Goal: Transaction & Acquisition: Book appointment/travel/reservation

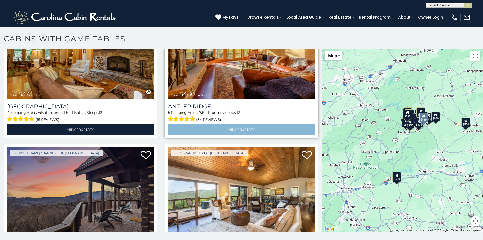
scroll to position [406, 0]
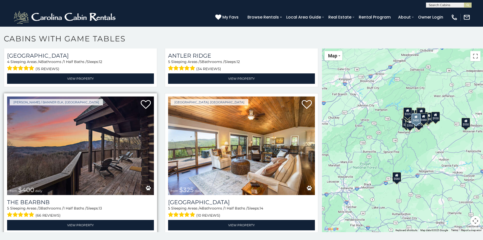
click at [84, 145] on img at bounding box center [80, 145] width 147 height 98
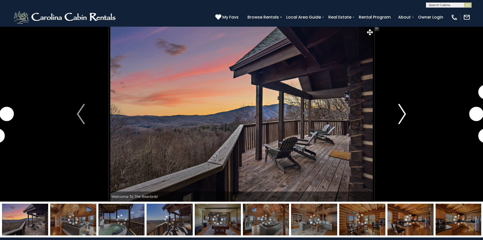
click at [402, 117] on img "Next" at bounding box center [402, 114] width 8 height 20
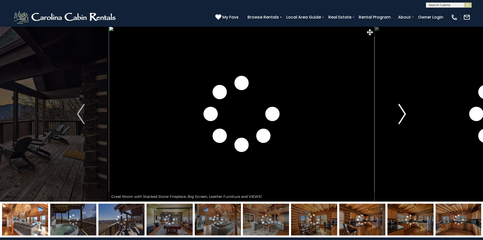
click at [402, 117] on img "Next" at bounding box center [402, 114] width 8 height 20
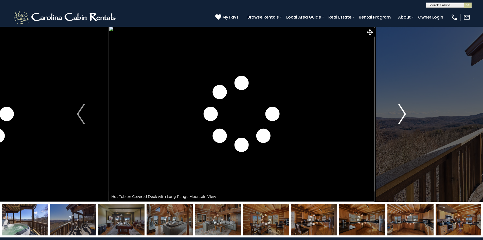
click at [402, 117] on img "Next" at bounding box center [402, 114] width 8 height 20
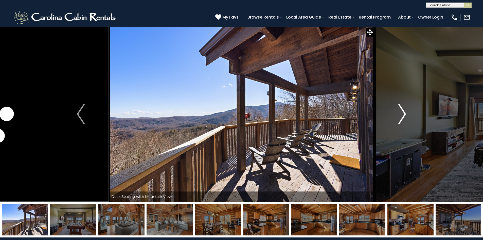
click at [402, 117] on img "Next" at bounding box center [402, 114] width 8 height 20
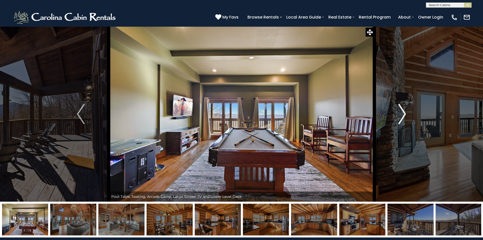
click at [402, 117] on img "Next" at bounding box center [402, 114] width 8 height 20
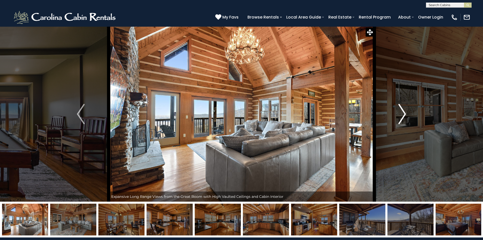
click at [402, 117] on img "Next" at bounding box center [402, 114] width 8 height 20
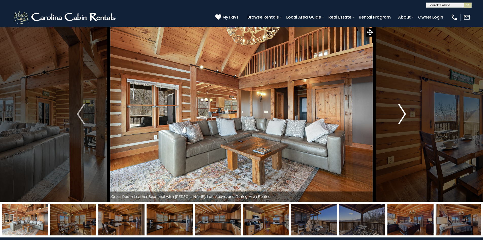
click at [402, 117] on img "Next" at bounding box center [402, 114] width 8 height 20
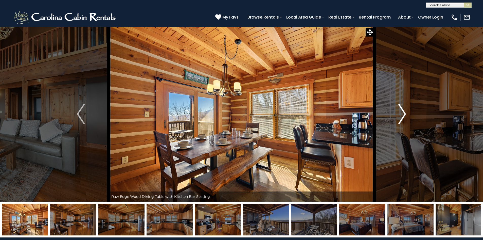
click at [402, 117] on img "Next" at bounding box center [402, 114] width 8 height 20
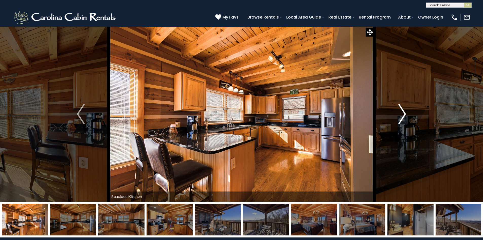
click at [402, 117] on img "Next" at bounding box center [402, 114] width 8 height 20
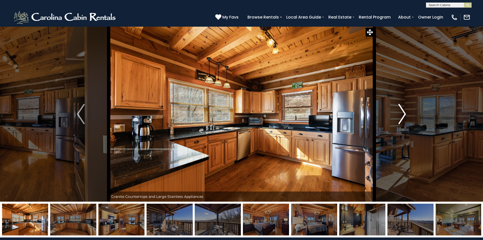
click at [402, 117] on img "Next" at bounding box center [402, 114] width 8 height 20
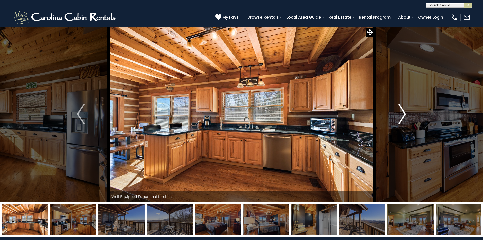
click at [402, 117] on img "Next" at bounding box center [402, 114] width 8 height 20
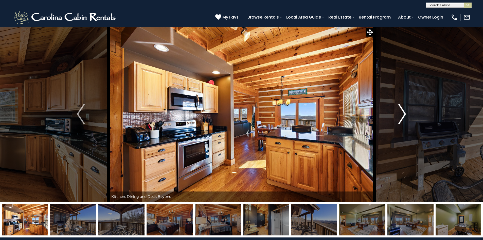
click at [402, 117] on img "Next" at bounding box center [402, 114] width 8 height 20
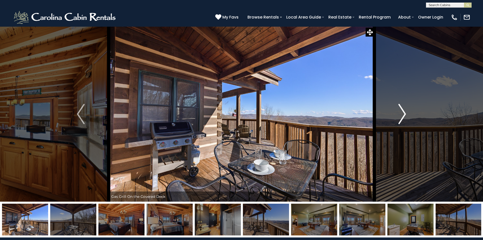
click at [402, 117] on img "Next" at bounding box center [402, 114] width 8 height 20
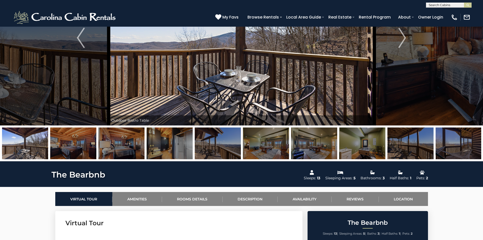
scroll to position [25, 0]
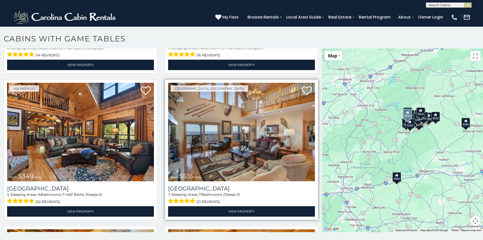
scroll to position [152, 0]
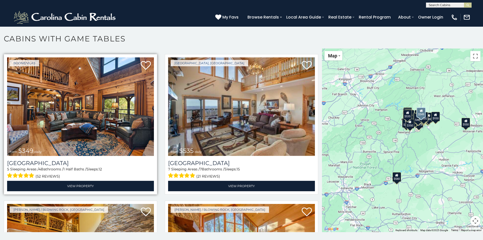
click at [136, 104] on img at bounding box center [80, 106] width 147 height 98
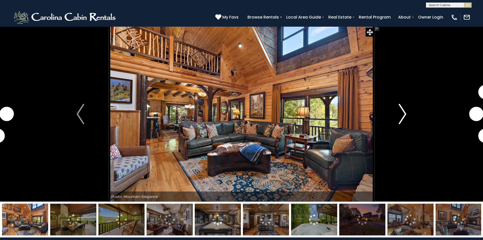
click at [399, 114] on img "Next" at bounding box center [403, 114] width 8 height 20
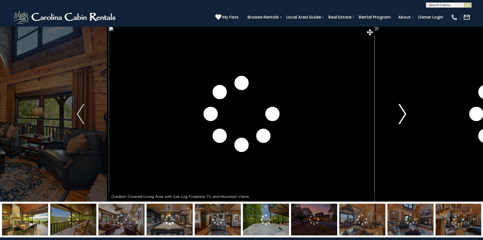
click at [399, 114] on img "Next" at bounding box center [403, 114] width 8 height 20
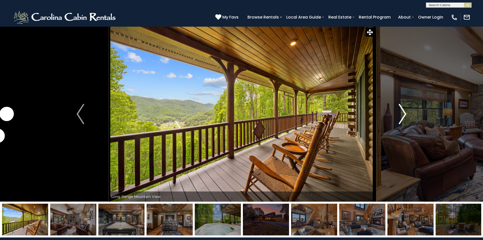
click at [399, 114] on img "Next" at bounding box center [403, 114] width 8 height 20
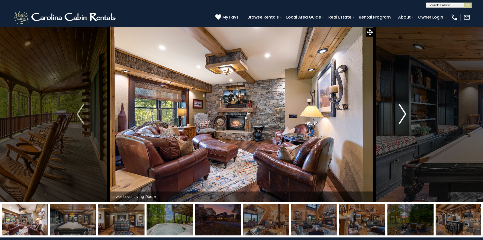
click at [399, 114] on img "Next" at bounding box center [403, 114] width 8 height 20
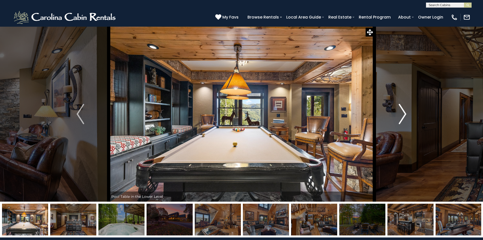
click at [399, 113] on img "Next" at bounding box center [403, 114] width 8 height 20
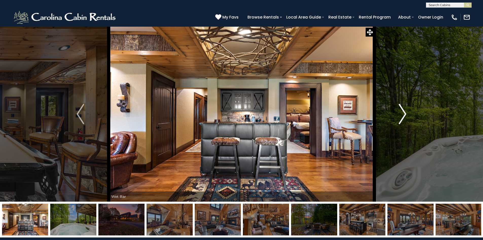
click at [399, 113] on img "Next" at bounding box center [403, 114] width 8 height 20
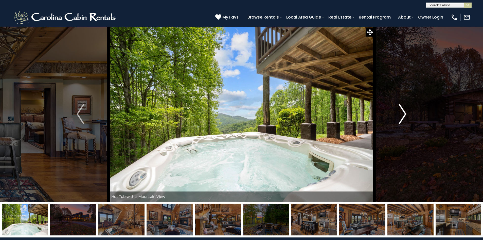
click at [399, 113] on img "Next" at bounding box center [403, 114] width 8 height 20
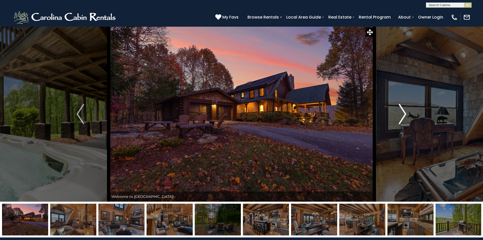
click at [399, 113] on img "Next" at bounding box center [403, 114] width 8 height 20
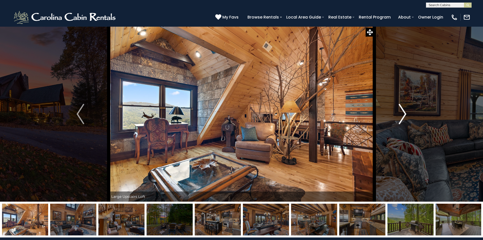
click at [399, 113] on img "Next" at bounding box center [403, 114] width 8 height 20
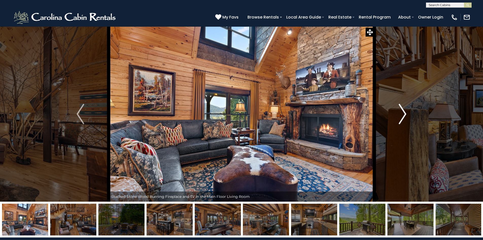
click at [399, 113] on img "Next" at bounding box center [403, 114] width 8 height 20
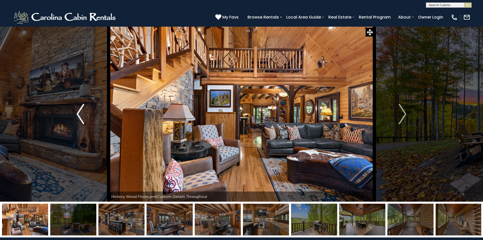
click at [78, 113] on img "Previous" at bounding box center [81, 114] width 8 height 20
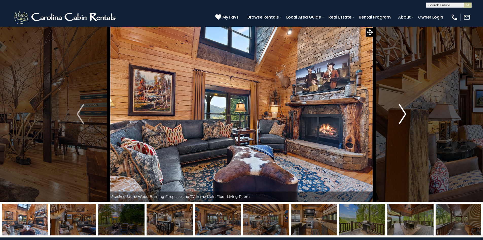
click at [399, 119] on img "Next" at bounding box center [403, 114] width 8 height 20
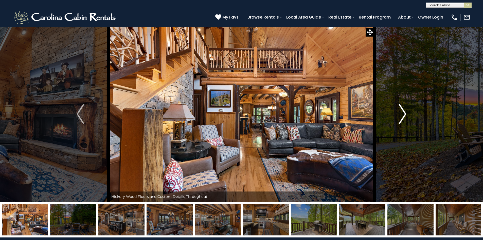
click at [399, 118] on img "Next" at bounding box center [403, 114] width 8 height 20
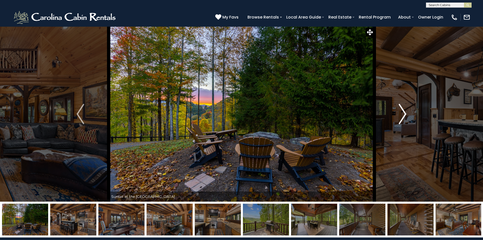
click at [398, 118] on button "Next" at bounding box center [402, 113] width 57 height 175
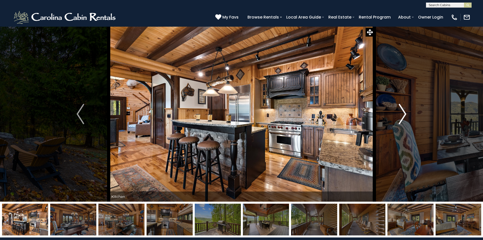
click at [396, 117] on button "Next" at bounding box center [402, 113] width 57 height 175
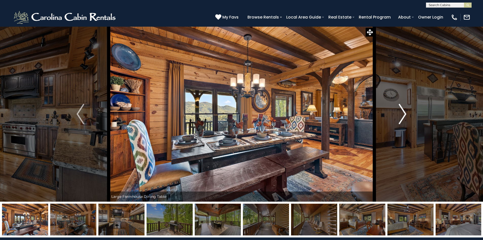
click at [394, 116] on button "Next" at bounding box center [402, 113] width 57 height 175
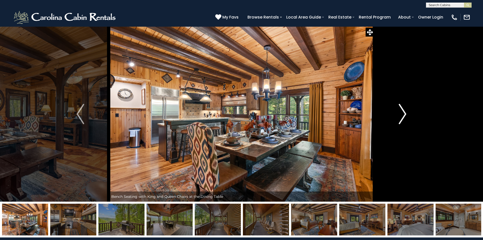
click at [394, 116] on button "Next" at bounding box center [402, 113] width 57 height 175
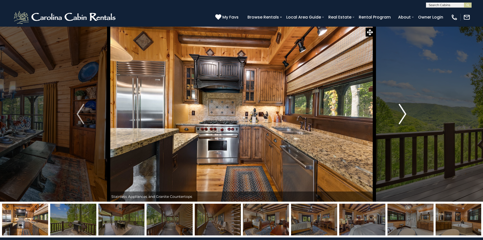
click at [394, 116] on button "Next" at bounding box center [402, 113] width 57 height 175
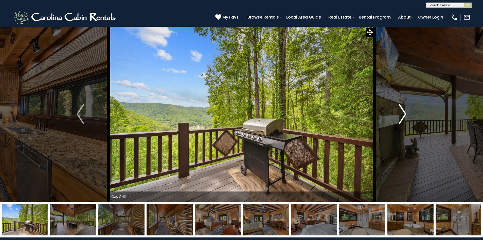
click at [393, 115] on button "Next" at bounding box center [402, 113] width 57 height 175
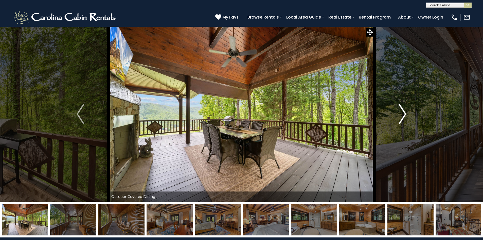
click at [400, 115] on img "Next" at bounding box center [403, 114] width 8 height 20
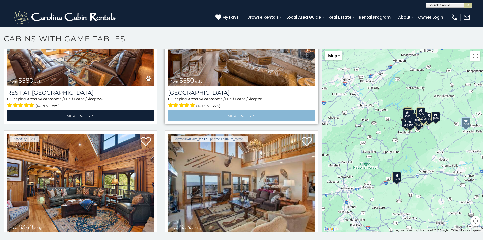
scroll to position [152, 0]
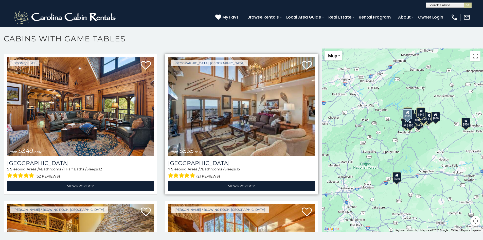
click at [233, 102] on img at bounding box center [241, 106] width 147 height 98
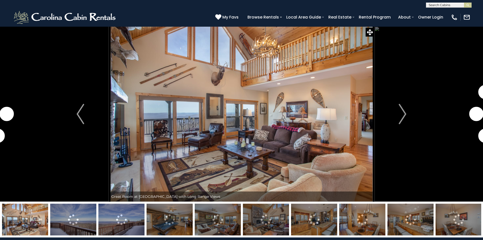
click at [172, 218] on img at bounding box center [170, 219] width 46 height 32
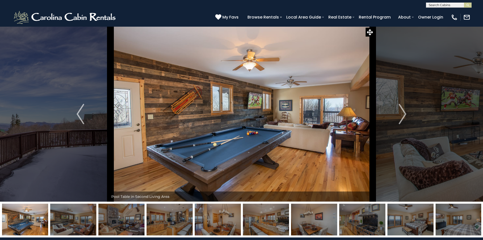
click at [80, 223] on img at bounding box center [73, 219] width 46 height 32
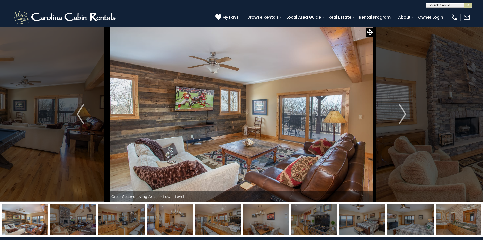
click at [108, 224] on img at bounding box center [121, 219] width 46 height 32
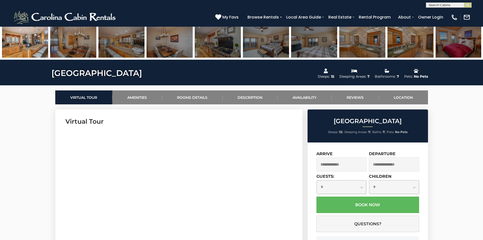
scroll to position [203, 0]
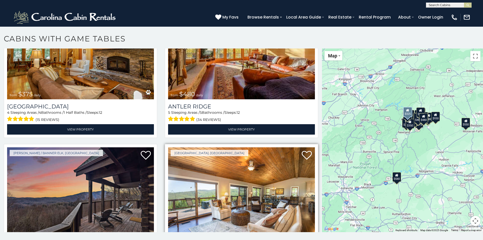
scroll to position [456, 0]
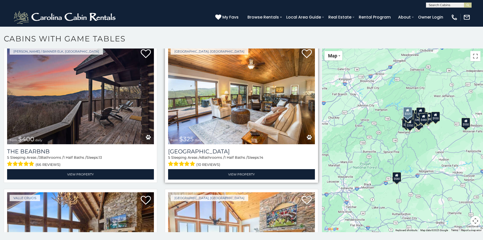
click at [199, 106] on img at bounding box center [241, 95] width 147 height 98
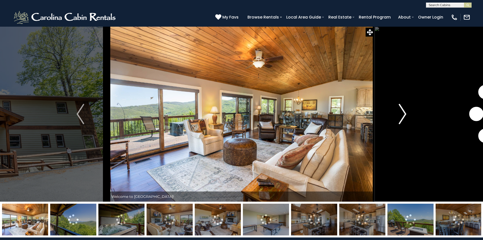
click at [403, 112] on img "Next" at bounding box center [403, 114] width 8 height 20
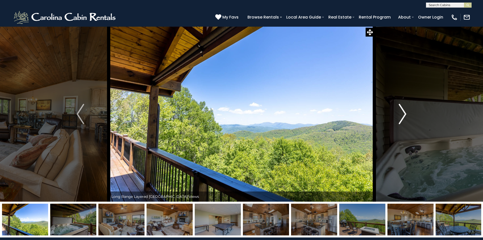
click at [403, 112] on img "Next" at bounding box center [403, 114] width 8 height 20
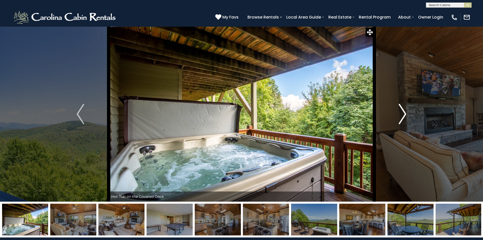
click at [403, 112] on img "Next" at bounding box center [403, 114] width 8 height 20
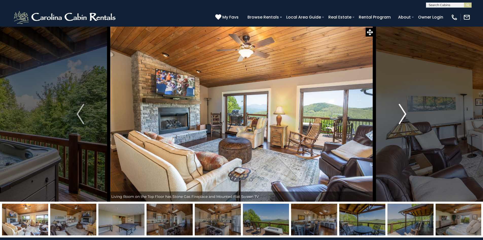
click at [402, 112] on img "Next" at bounding box center [403, 114] width 8 height 20
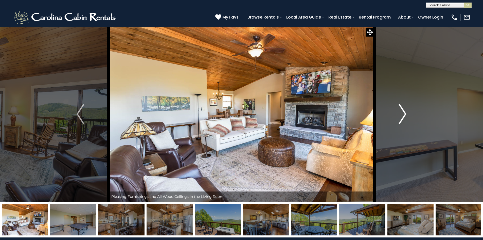
click at [402, 111] on img "Next" at bounding box center [403, 114] width 8 height 20
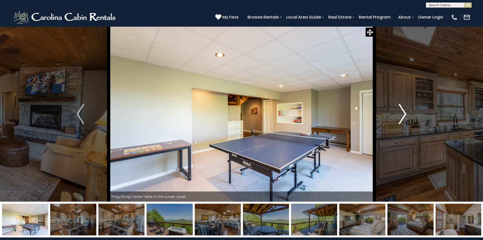
click at [401, 111] on img "Next" at bounding box center [403, 114] width 8 height 20
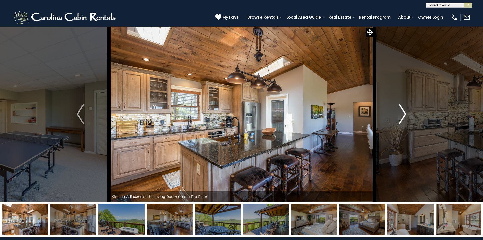
click at [400, 111] on img "Next" at bounding box center [403, 114] width 8 height 20
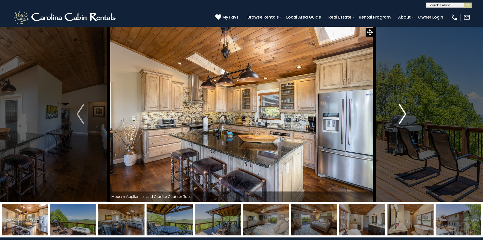
click at [399, 111] on img "Next" at bounding box center [403, 114] width 8 height 20
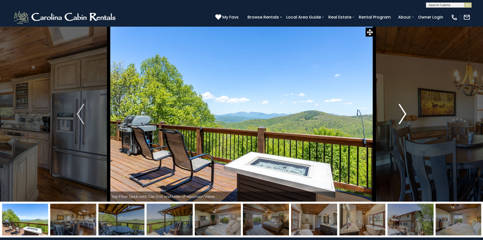
click at [398, 110] on button "Next" at bounding box center [402, 113] width 57 height 175
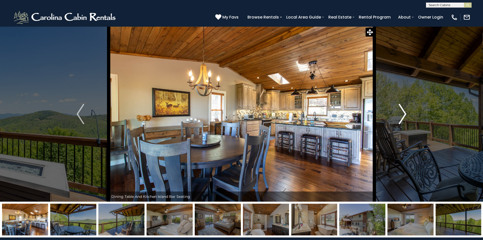
click at [396, 109] on button "Next" at bounding box center [402, 113] width 57 height 175
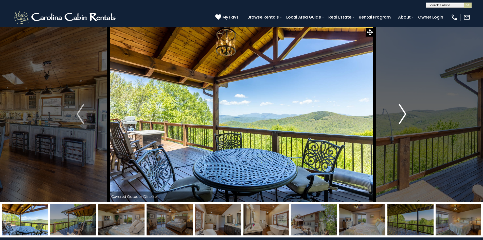
click at [396, 109] on button "Next" at bounding box center [402, 113] width 57 height 175
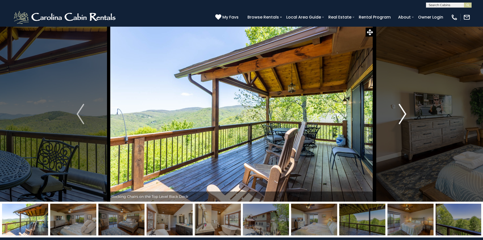
click at [395, 109] on button "Next" at bounding box center [402, 113] width 57 height 175
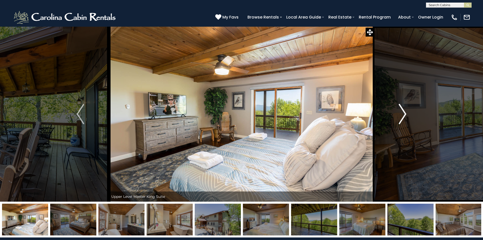
click at [393, 108] on button "Next" at bounding box center [402, 113] width 57 height 175
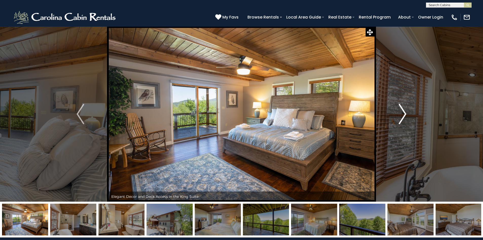
click at [393, 108] on button "Next" at bounding box center [402, 113] width 57 height 175
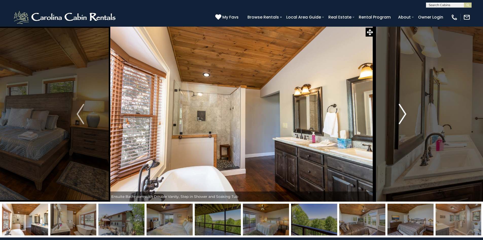
click at [393, 108] on button "Next" at bounding box center [402, 113] width 57 height 175
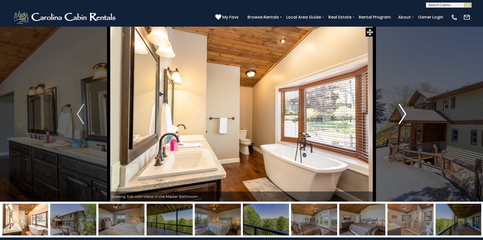
click at [393, 108] on button "Next" at bounding box center [402, 113] width 57 height 175
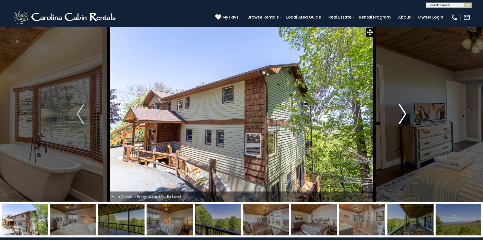
click at [393, 108] on button "Next" at bounding box center [402, 113] width 57 height 175
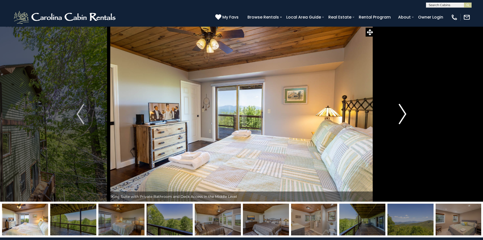
click at [393, 108] on button "Next" at bounding box center [402, 113] width 57 height 175
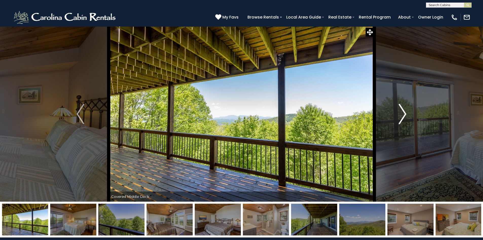
click at [393, 108] on button "Next" at bounding box center [402, 113] width 57 height 175
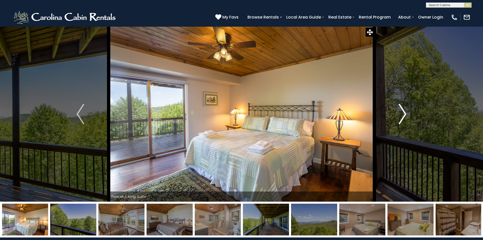
click at [393, 108] on button "Next" at bounding box center [402, 113] width 57 height 175
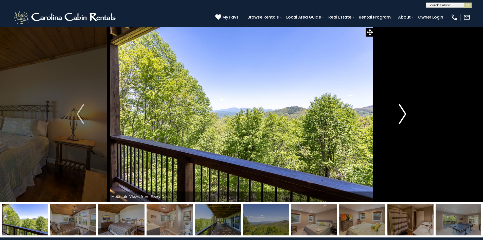
click at [393, 108] on button "Next" at bounding box center [402, 113] width 57 height 175
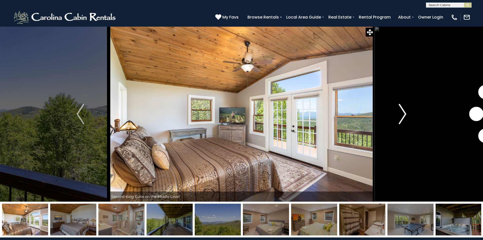
click at [393, 108] on button "Next" at bounding box center [402, 113] width 57 height 175
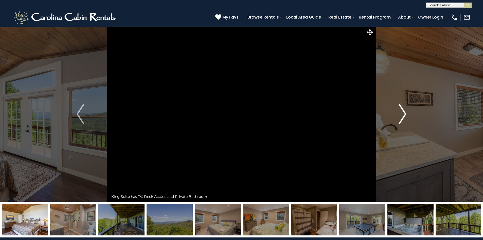
click at [393, 108] on button "Next" at bounding box center [402, 113] width 57 height 175
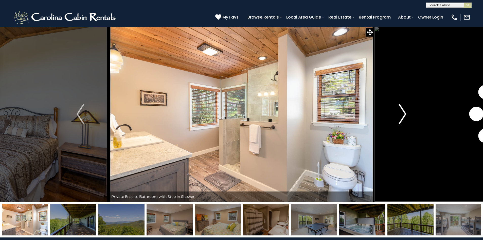
click at [393, 108] on button "Next" at bounding box center [402, 113] width 57 height 175
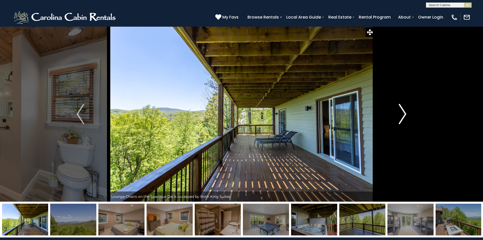
click at [393, 108] on button "Next" at bounding box center [402, 113] width 57 height 175
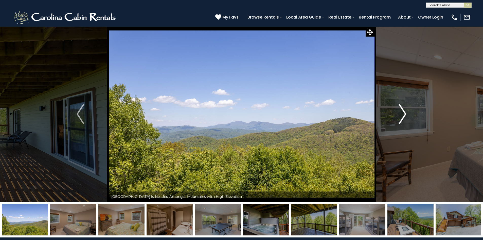
click at [393, 108] on button "Next" at bounding box center [402, 113] width 57 height 175
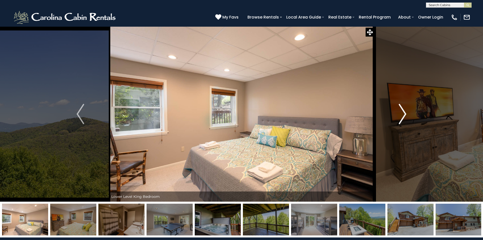
click at [393, 108] on button "Next" at bounding box center [402, 113] width 57 height 175
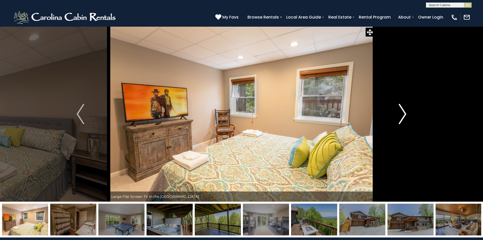
click at [393, 108] on button "Next" at bounding box center [402, 113] width 57 height 175
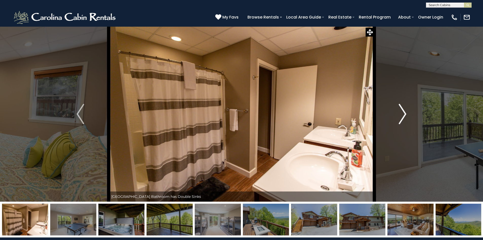
click at [393, 108] on button "Next" at bounding box center [402, 113] width 57 height 175
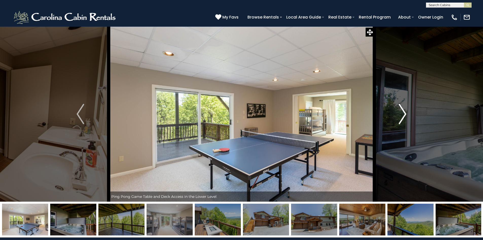
click at [393, 108] on button "Next" at bounding box center [402, 113] width 57 height 175
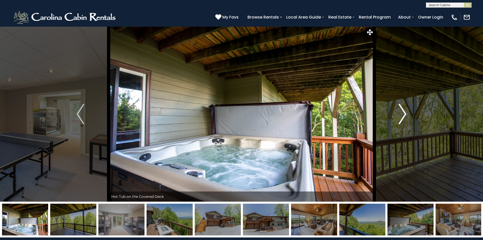
click at [393, 108] on button "Next" at bounding box center [402, 113] width 57 height 175
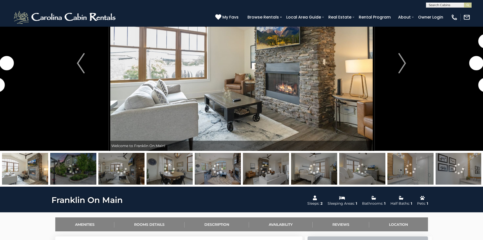
scroll to position [101, 0]
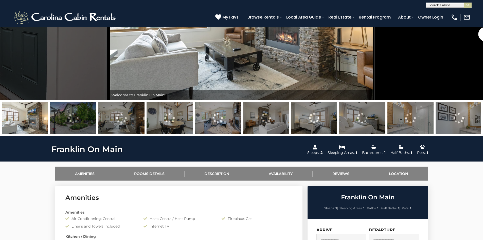
click at [168, 117] on img at bounding box center [170, 118] width 46 height 32
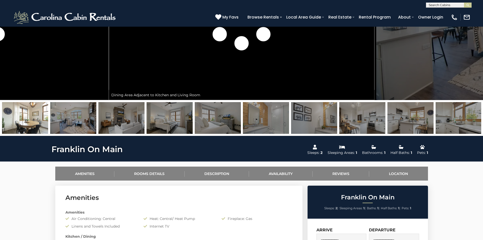
scroll to position [0, 0]
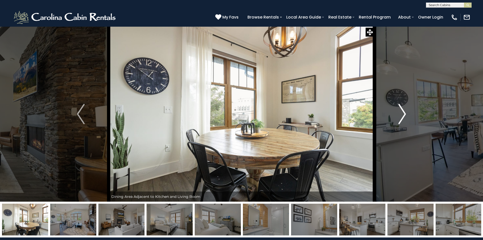
click at [399, 114] on img "Next" at bounding box center [402, 114] width 8 height 20
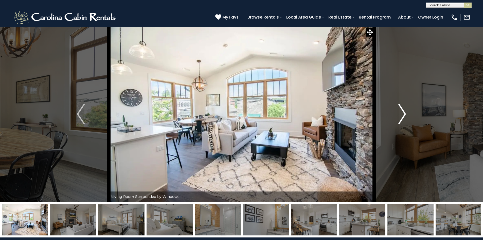
click at [399, 114] on img "Next" at bounding box center [402, 114] width 8 height 20
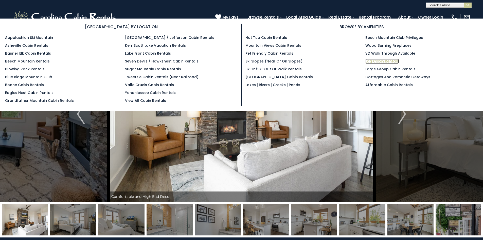
click at [381, 60] on link "Log Cabin Rentals" at bounding box center [381, 61] width 33 height 5
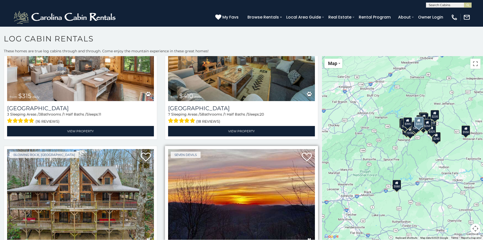
scroll to position [558, 0]
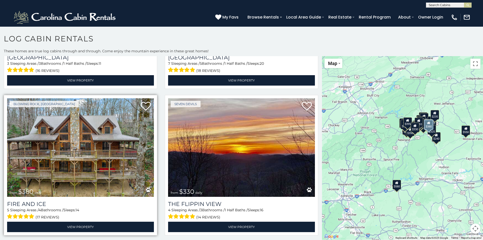
click at [112, 158] on img at bounding box center [80, 147] width 147 height 98
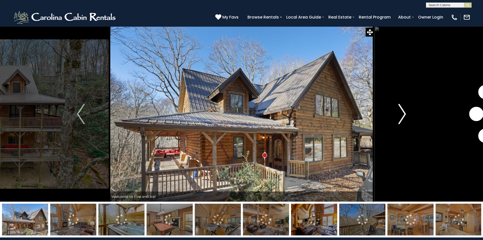
click at [398, 121] on img "Next" at bounding box center [402, 114] width 8 height 20
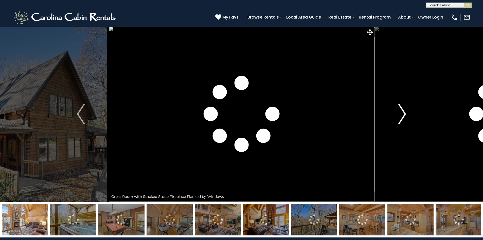
click at [398, 121] on img "Next" at bounding box center [402, 114] width 8 height 20
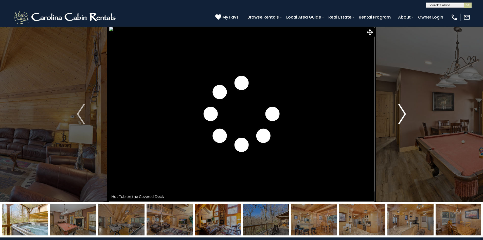
click at [398, 121] on img "Next" at bounding box center [402, 114] width 8 height 20
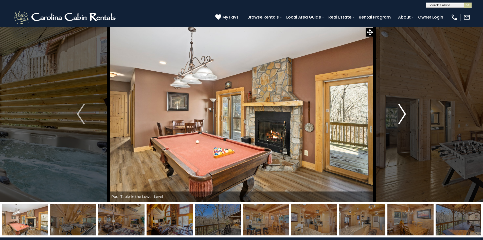
click at [398, 121] on img "Next" at bounding box center [402, 114] width 8 height 20
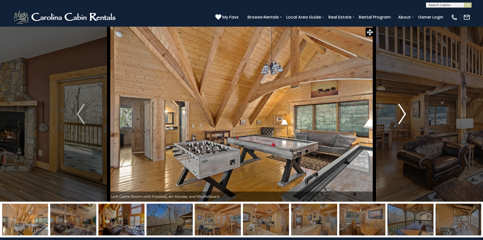
click at [398, 121] on img "Next" at bounding box center [402, 114] width 8 height 20
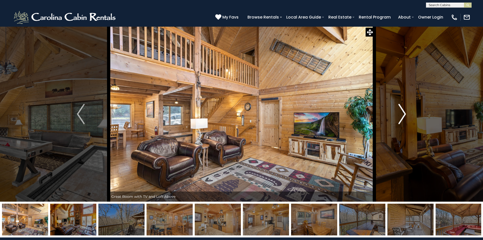
click at [398, 121] on img "Next" at bounding box center [402, 114] width 8 height 20
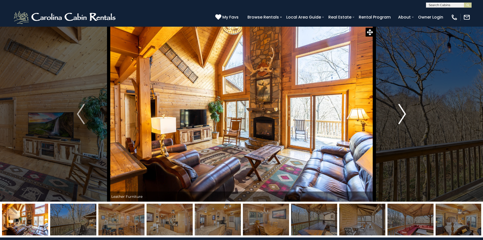
click at [398, 121] on img "Next" at bounding box center [402, 114] width 8 height 20
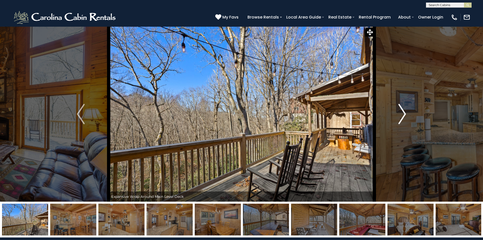
click at [398, 121] on img "Next" at bounding box center [402, 114] width 8 height 20
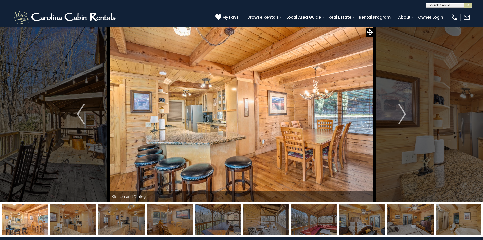
scroll to position [127, 0]
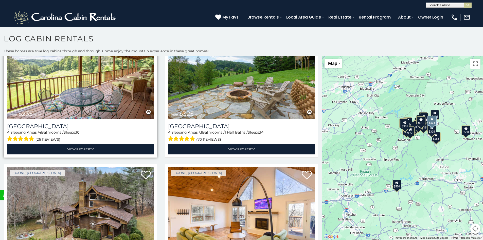
scroll to position [1977, 0]
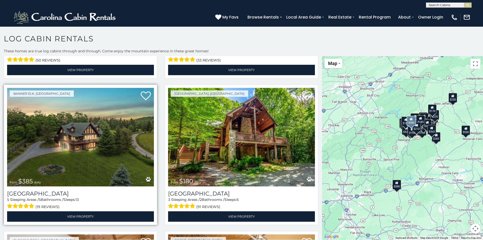
scroll to position [3226, 0]
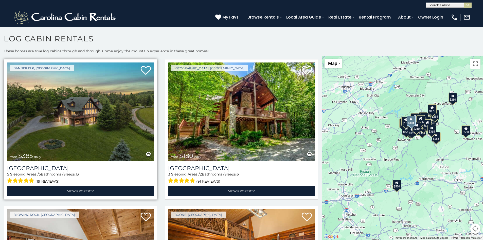
click at [89, 115] on img at bounding box center [80, 111] width 147 height 98
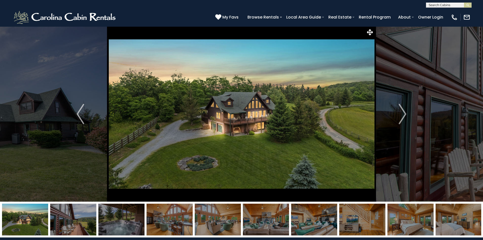
click at [166, 215] on img at bounding box center [170, 219] width 46 height 32
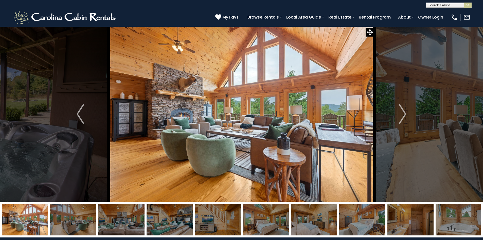
click at [111, 222] on img at bounding box center [121, 219] width 46 height 32
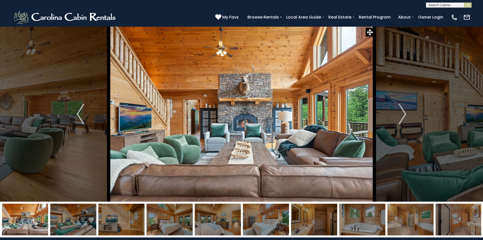
click at [173, 217] on img at bounding box center [170, 219] width 46 height 32
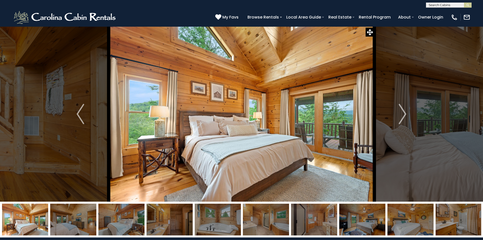
click at [209, 219] on img at bounding box center [218, 219] width 46 height 32
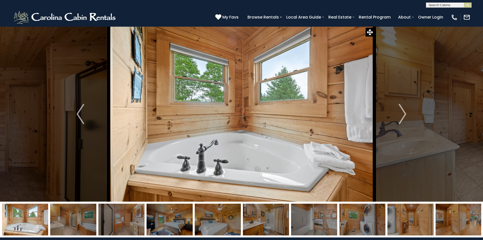
click at [276, 224] on img at bounding box center [266, 219] width 46 height 32
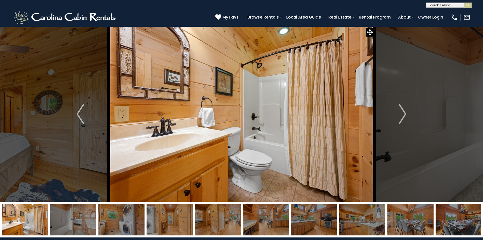
click at [220, 222] on img at bounding box center [218, 219] width 46 height 32
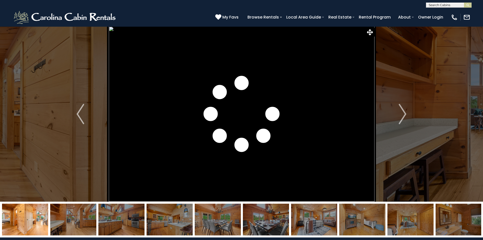
click at [209, 221] on img at bounding box center [218, 219] width 46 height 32
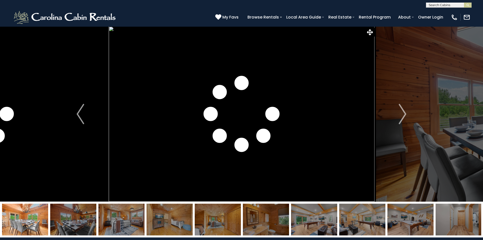
click at [181, 220] on img at bounding box center [170, 219] width 46 height 32
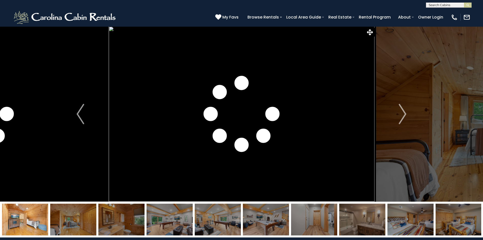
click at [184, 219] on img at bounding box center [170, 219] width 46 height 32
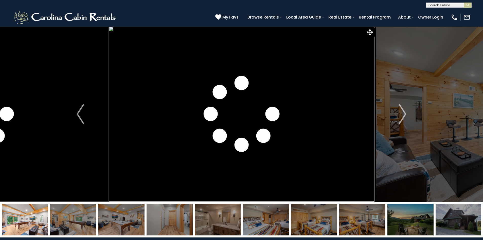
click at [213, 217] on img at bounding box center [218, 219] width 46 height 32
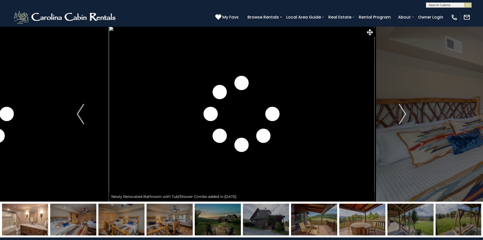
click at [26, 215] on img at bounding box center [25, 219] width 46 height 32
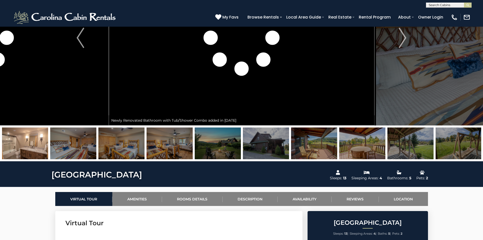
scroll to position [152, 0]
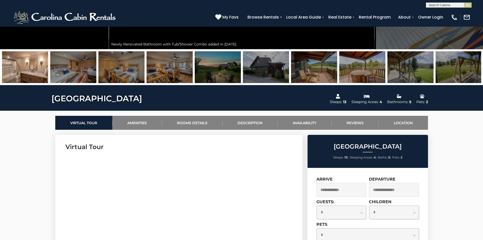
click at [359, 190] on input "text" at bounding box center [341, 190] width 50 height 14
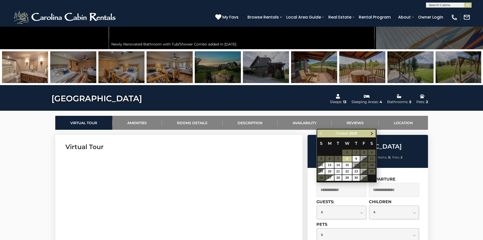
click at [369, 133] on link "Next" at bounding box center [372, 133] width 6 height 6
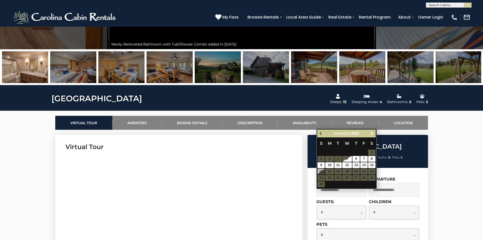
click at [322, 134] on span "Previous" at bounding box center [321, 133] width 4 height 4
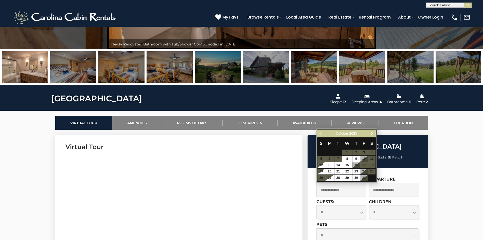
scroll to position [228, 0]
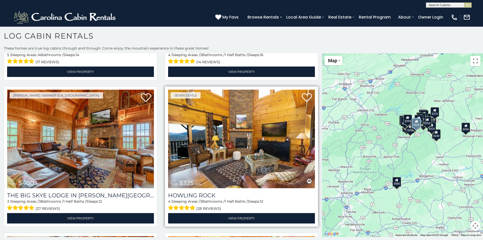
scroll to position [608, 0]
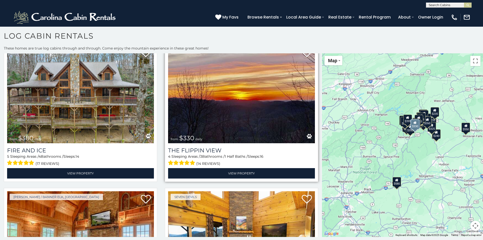
click at [241, 115] on img at bounding box center [241, 94] width 147 height 98
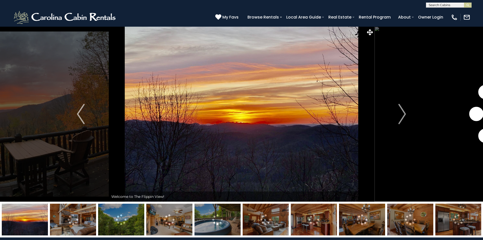
click at [205, 220] on img at bounding box center [217, 219] width 46 height 32
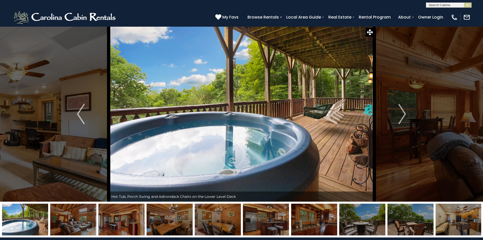
click at [57, 222] on img at bounding box center [73, 219] width 46 height 32
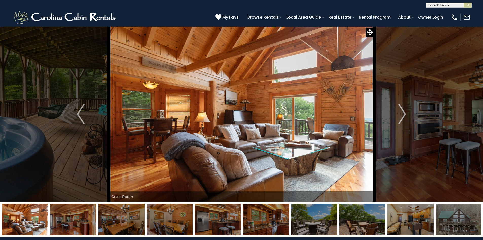
click at [89, 223] on img at bounding box center [73, 219] width 46 height 32
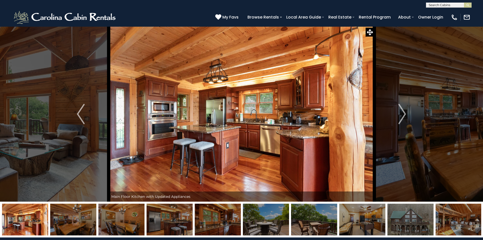
click at [163, 228] on img at bounding box center [170, 219] width 46 height 32
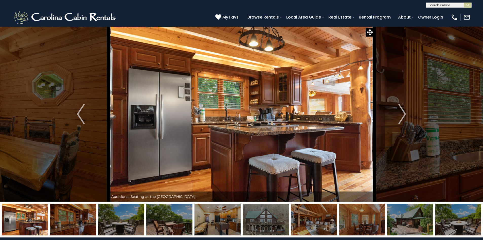
click at [261, 229] on img at bounding box center [266, 219] width 46 height 32
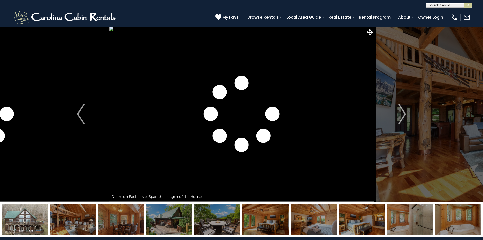
click at [230, 226] on img at bounding box center [217, 219] width 46 height 32
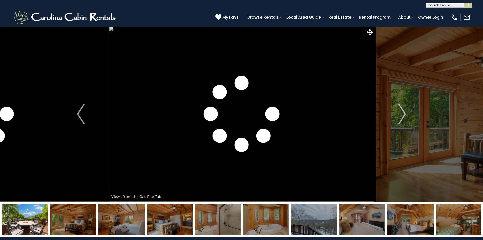
click at [272, 220] on img at bounding box center [266, 219] width 46 height 32
